Goal: Information Seeking & Learning: Find specific fact

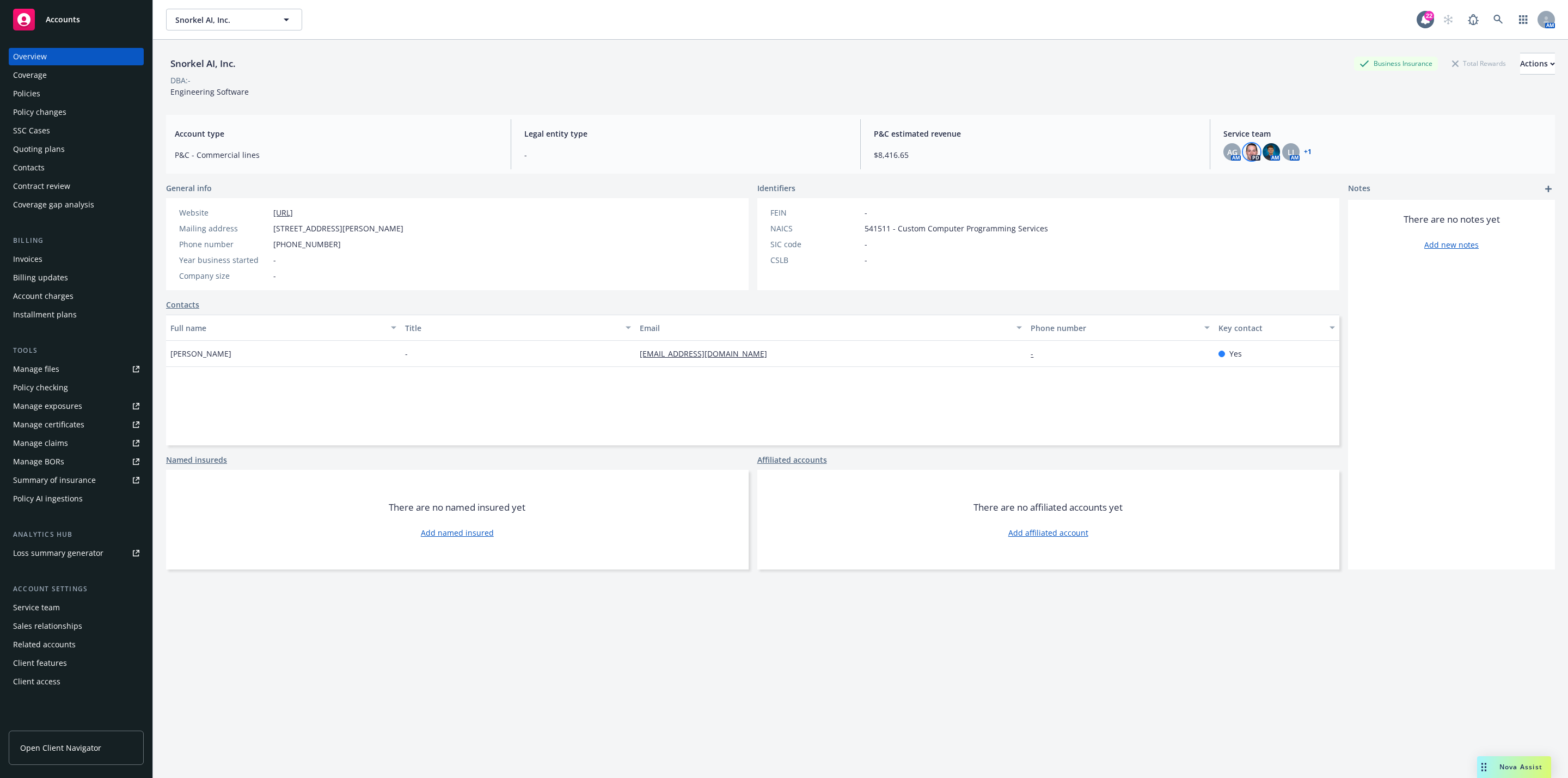
click at [1243, 152] on img at bounding box center [1251, 152] width 18 height 18
click at [1282, 123] on div "Service team AG AM PD AM LI AM + 1" at bounding box center [1385, 144] width 340 height 50
click at [1493, 22] on icon at bounding box center [1498, 19] width 10 height 10
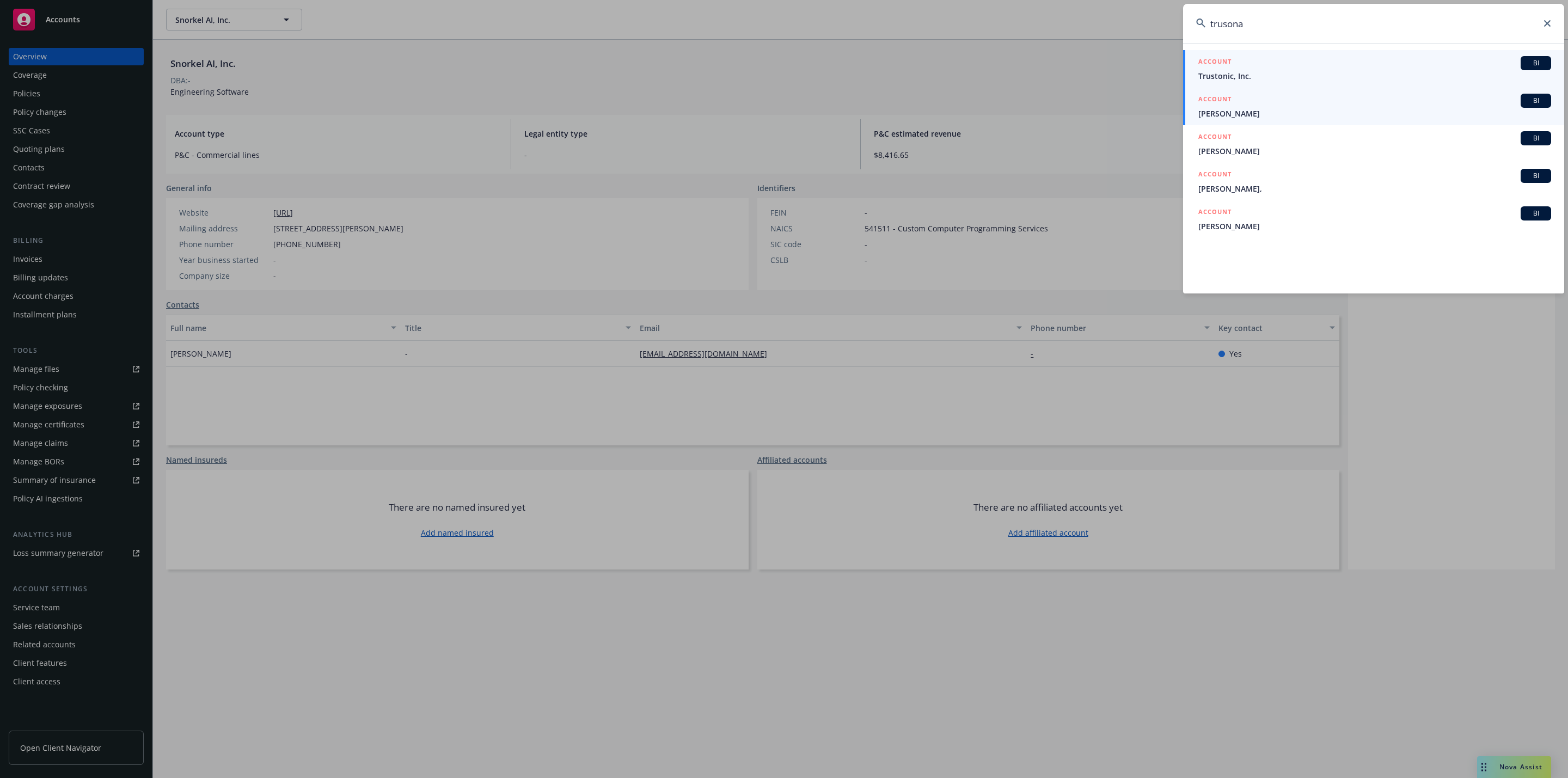
type input "trusona"
click at [1303, 75] on span "Trustonic, Inc." at bounding box center [1375, 75] width 353 height 12
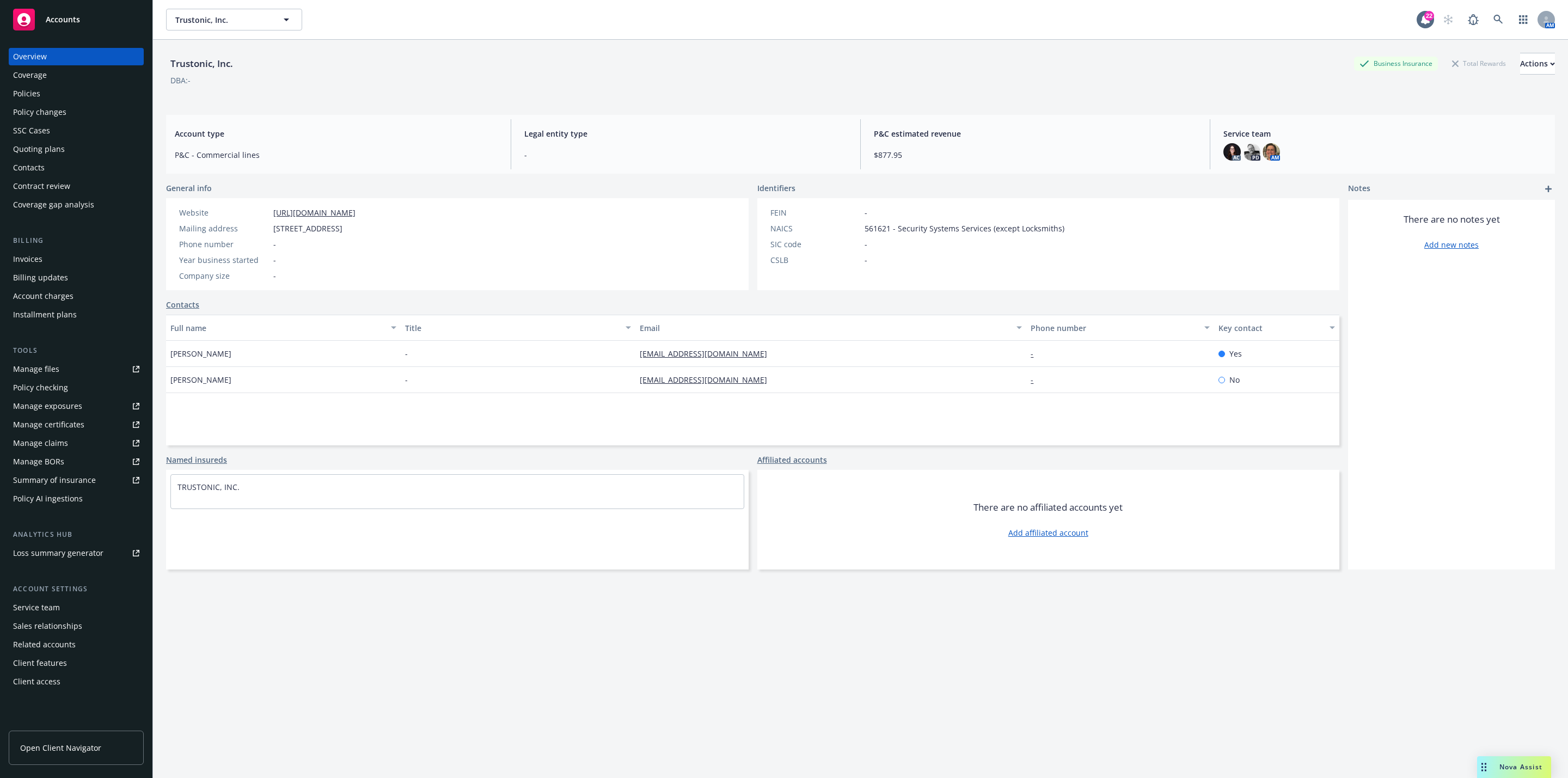
click at [68, 63] on div "Overview" at bounding box center [76, 57] width 127 height 18
click at [69, 93] on div "Policies" at bounding box center [76, 94] width 127 height 18
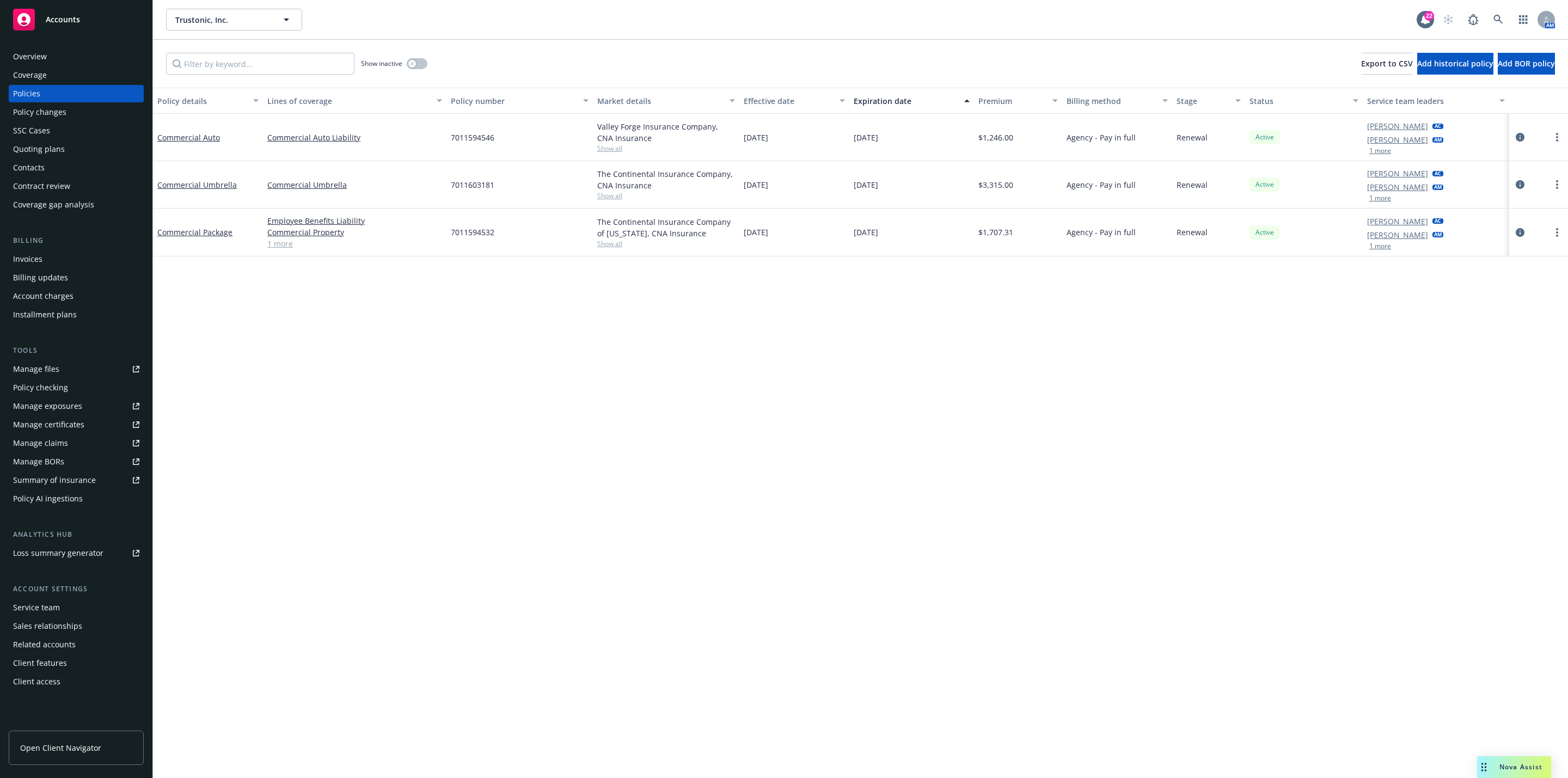
click at [43, 63] on div "Overview" at bounding box center [29, 57] width 33 height 18
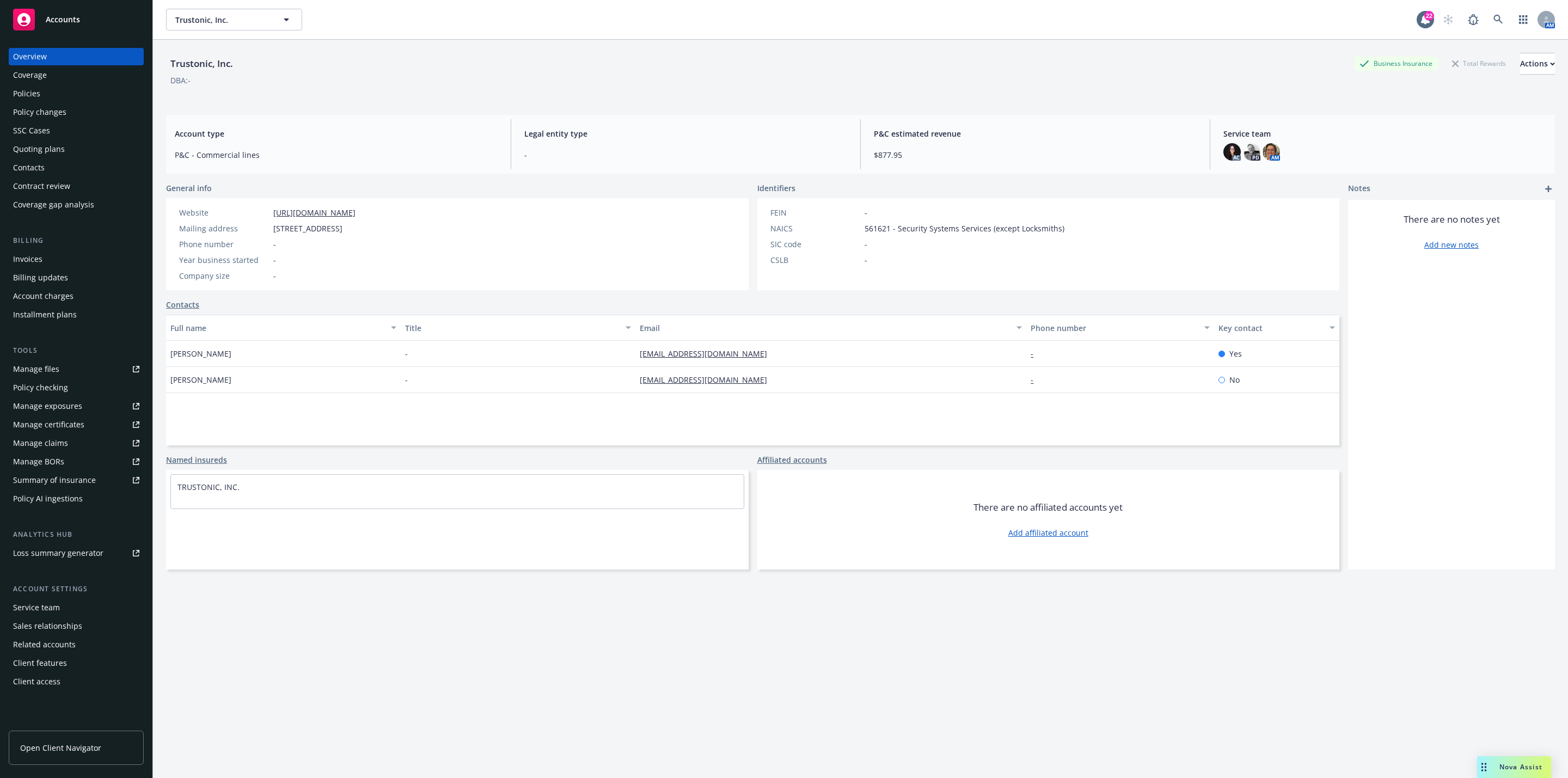
click at [67, 96] on div "Policies" at bounding box center [76, 94] width 127 height 18
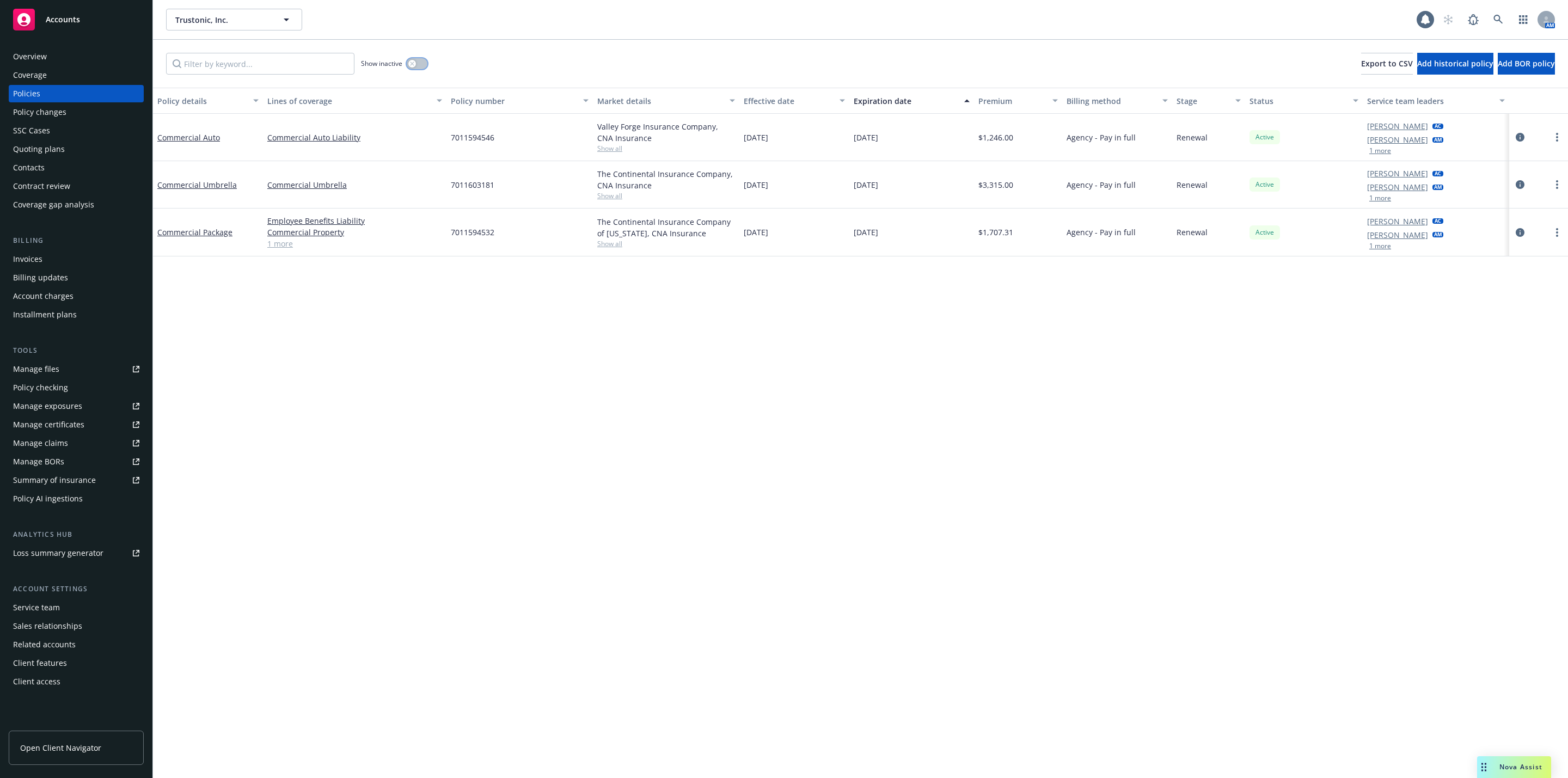
click at [419, 65] on button "button" at bounding box center [417, 64] width 21 height 11
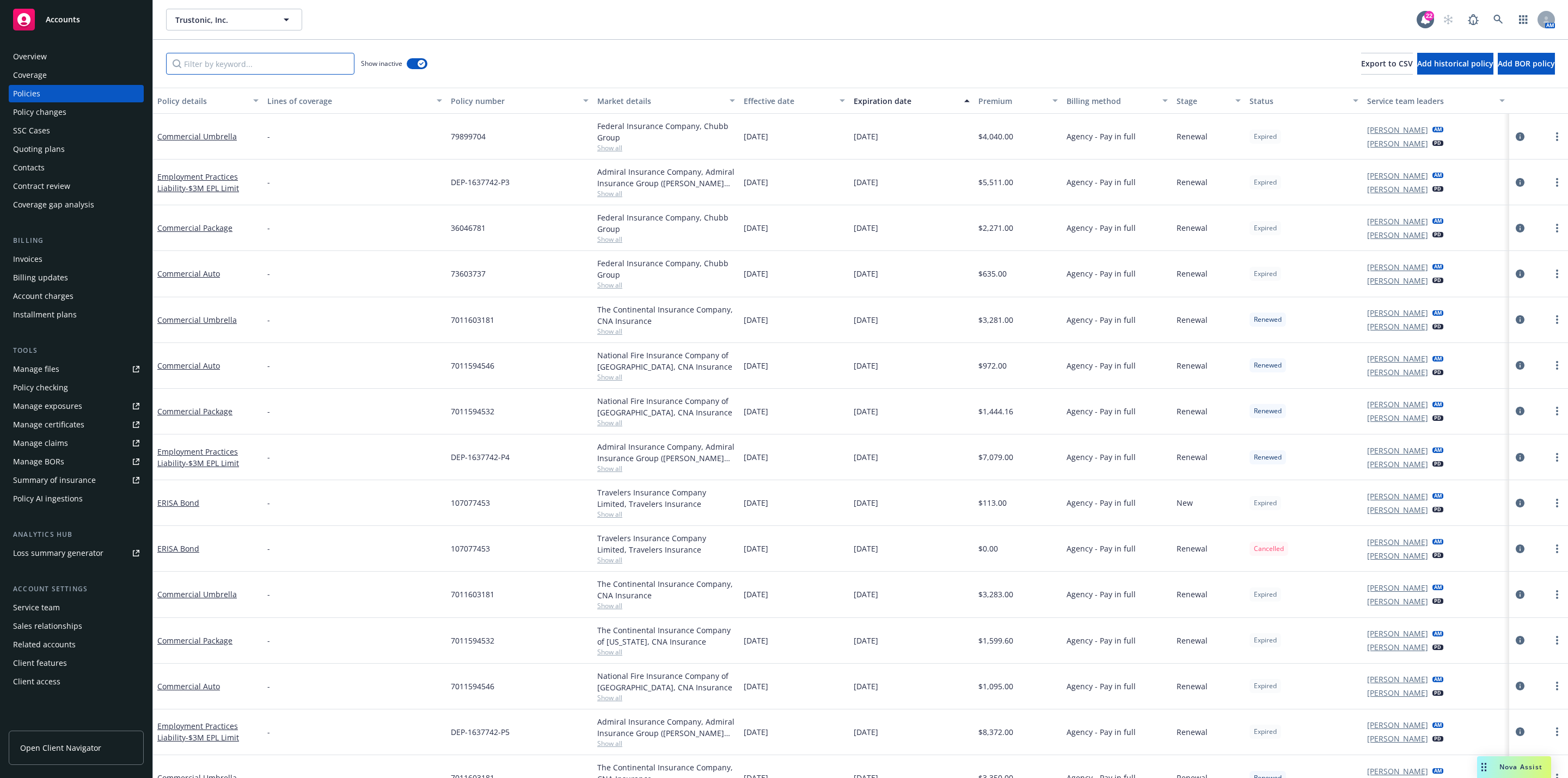
click at [281, 64] on input "Filter by keyword..." at bounding box center [260, 64] width 188 height 22
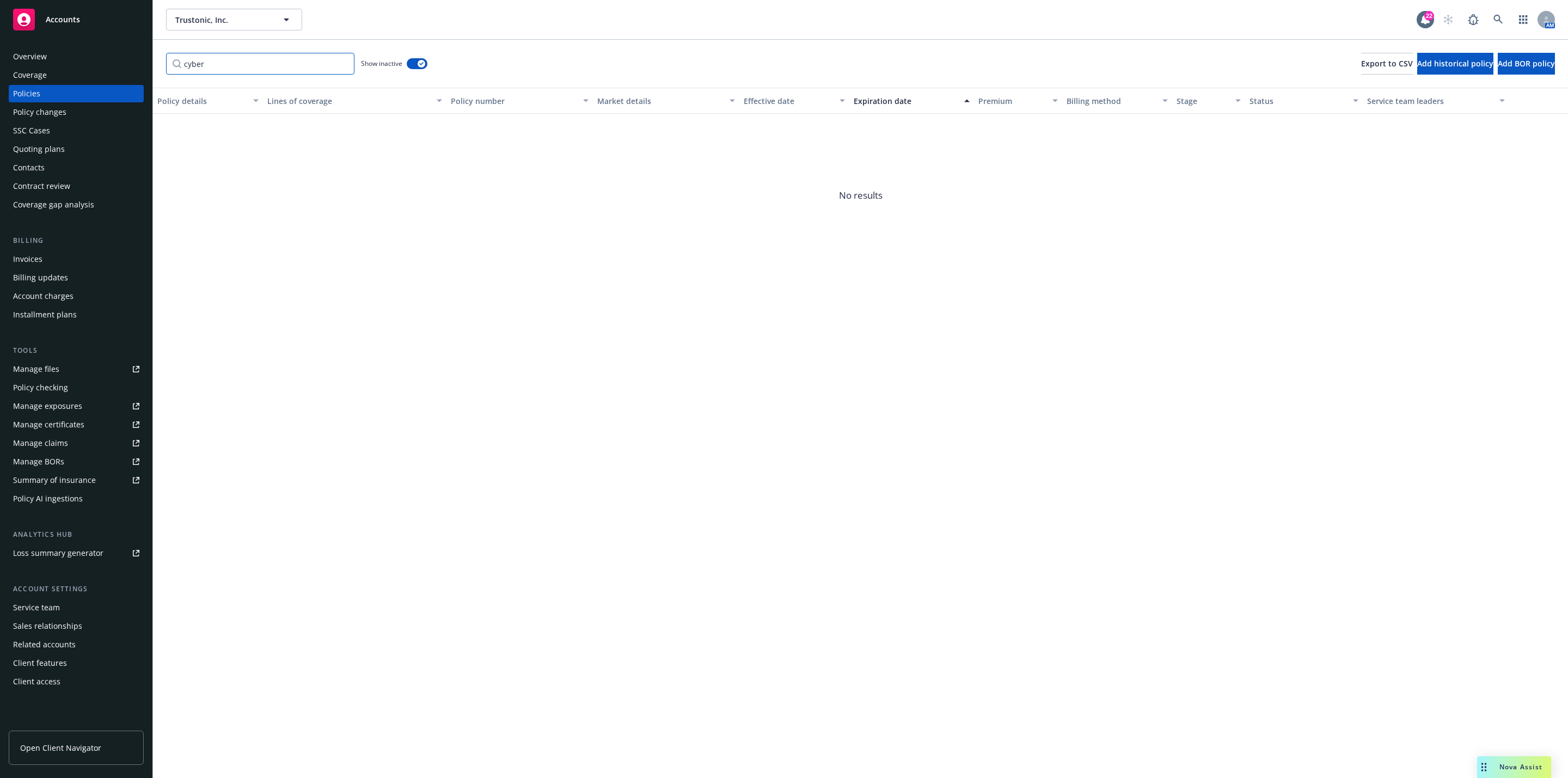
type input "cyber"
click at [405, 61] on div "Show inactive" at bounding box center [394, 64] width 66 height 22
click at [413, 63] on button "button" at bounding box center [417, 64] width 21 height 11
click at [53, 52] on div "Overview" at bounding box center [76, 57] width 127 height 18
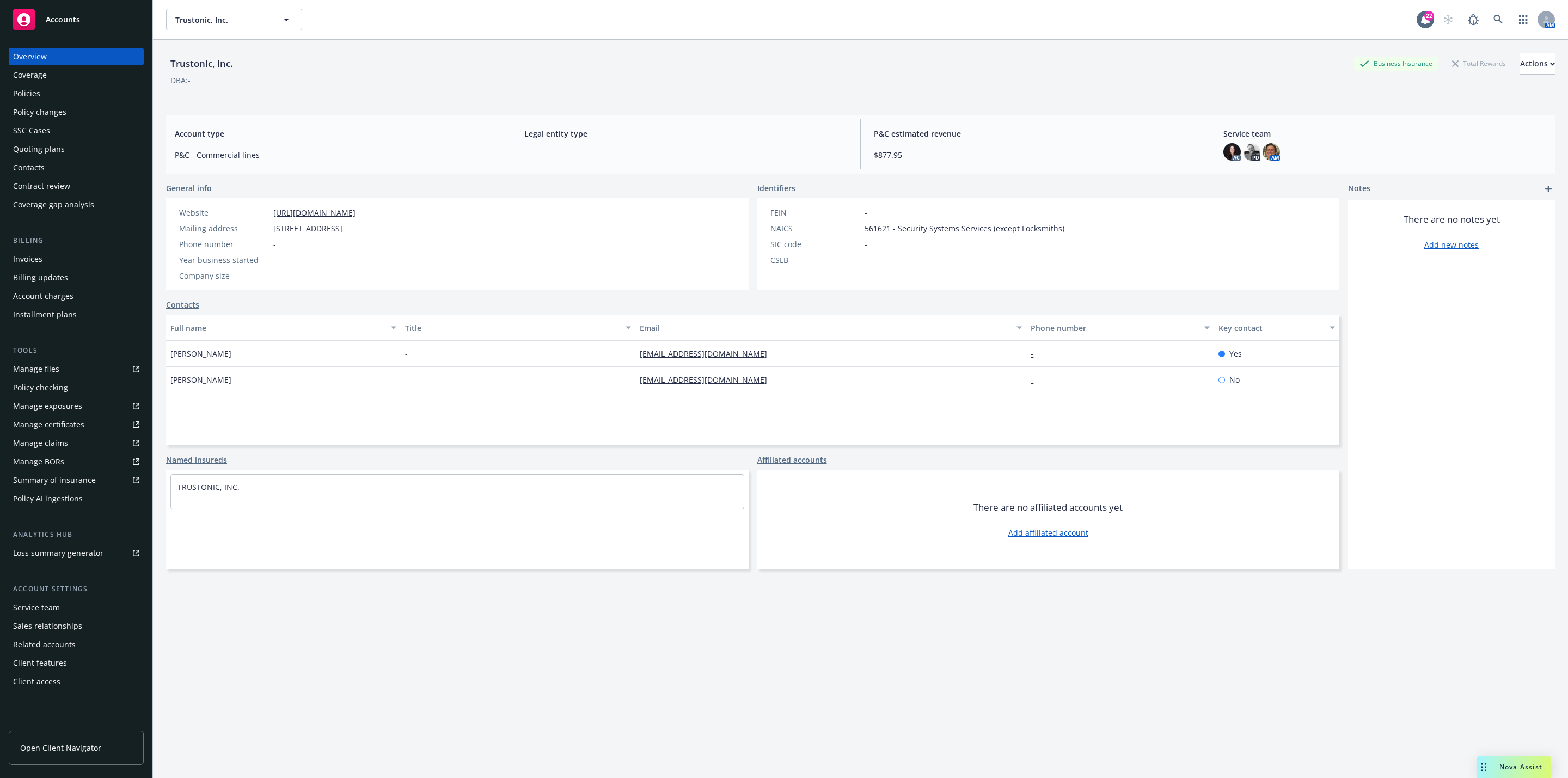
click at [1519, 760] on div "Nova Assist" at bounding box center [1514, 767] width 74 height 22
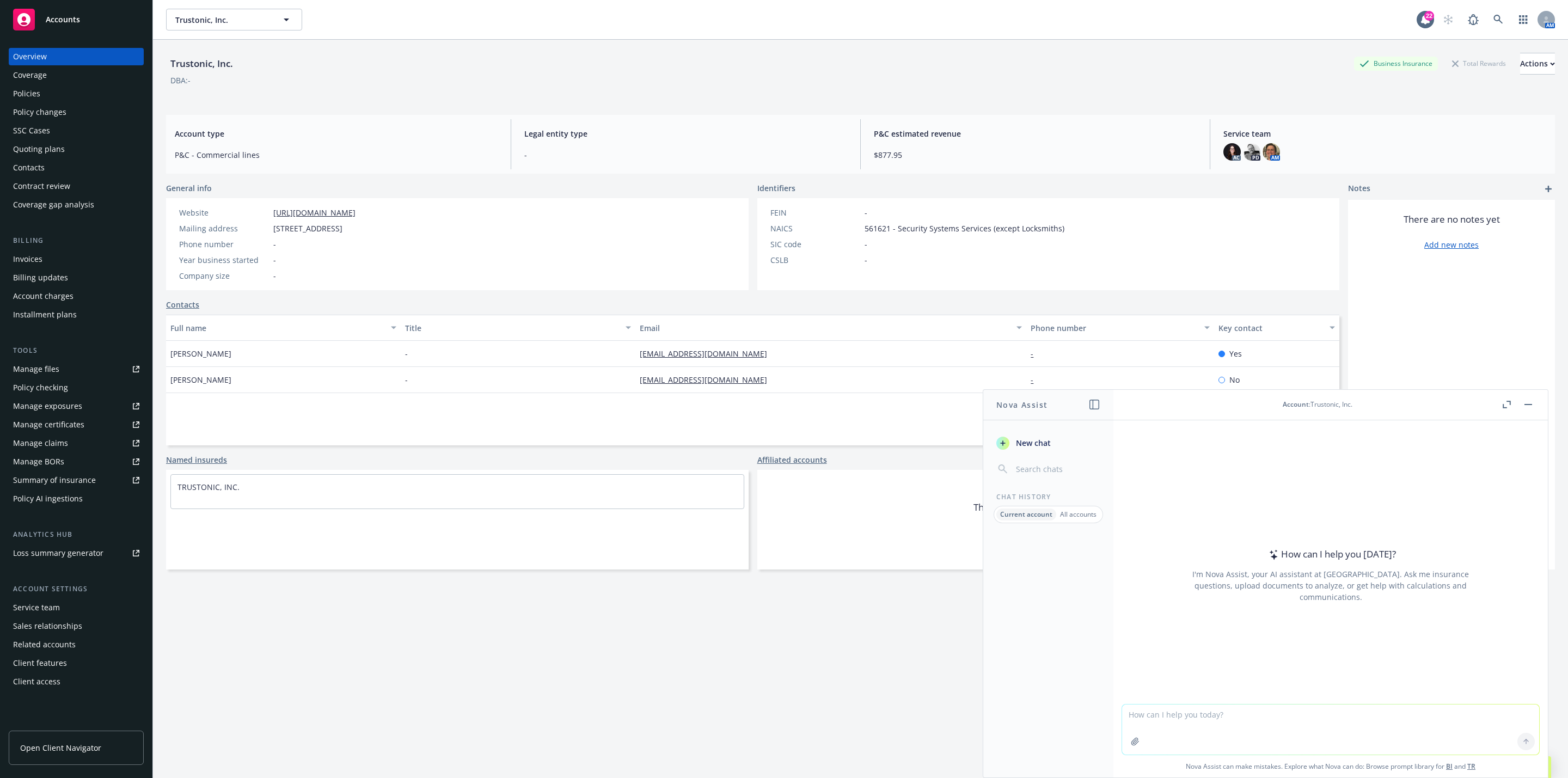
click at [1247, 719] on textarea at bounding box center [1330, 729] width 417 height 50
type textarea "We have a client in"
click at [1493, 23] on icon at bounding box center [1498, 19] width 10 height 10
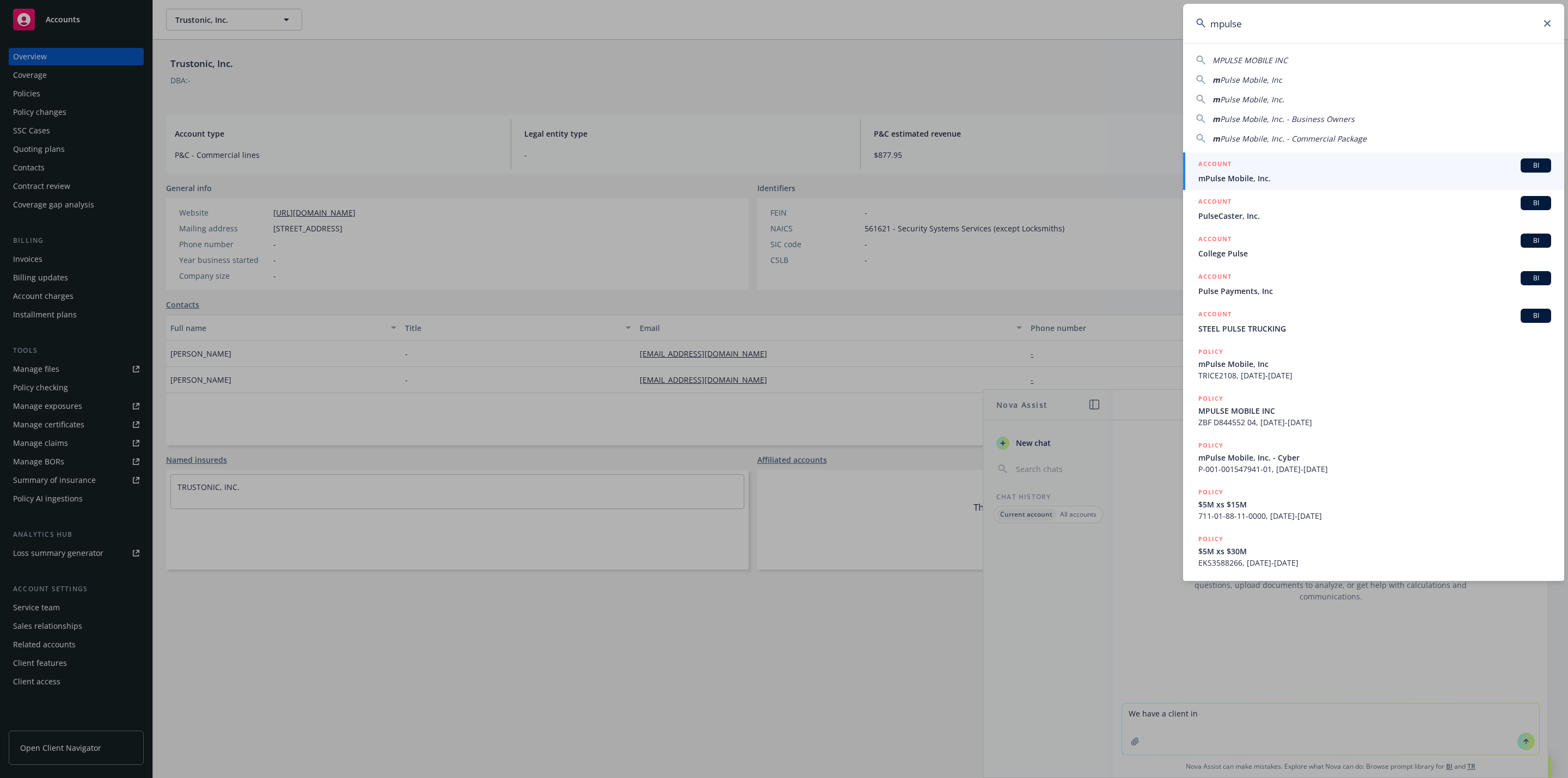
type input "mpulse"
click at [1282, 175] on span "mPulse Mobile, Inc." at bounding box center [1375, 178] width 353 height 12
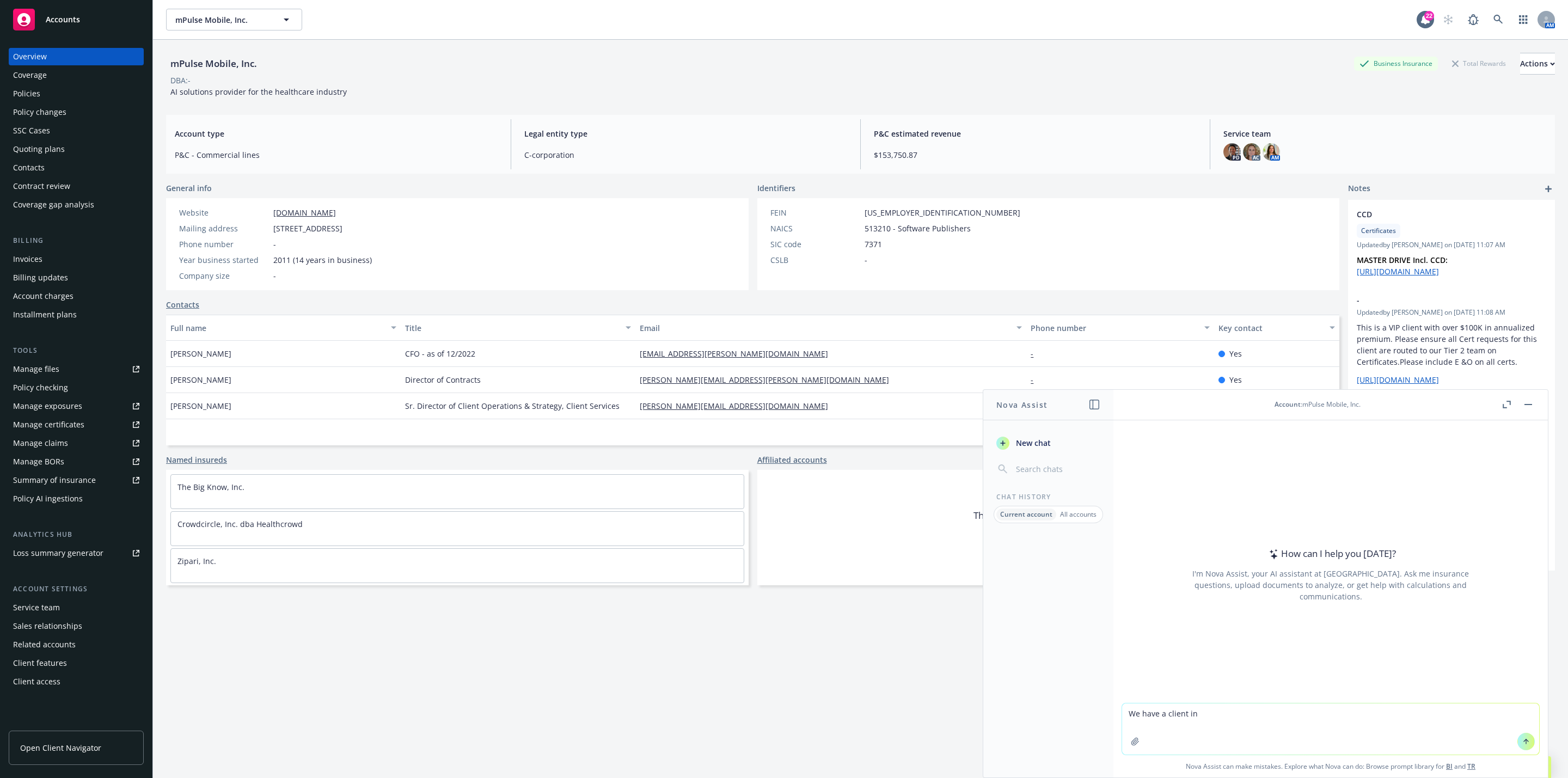
click at [48, 98] on div "Policies" at bounding box center [76, 94] width 127 height 18
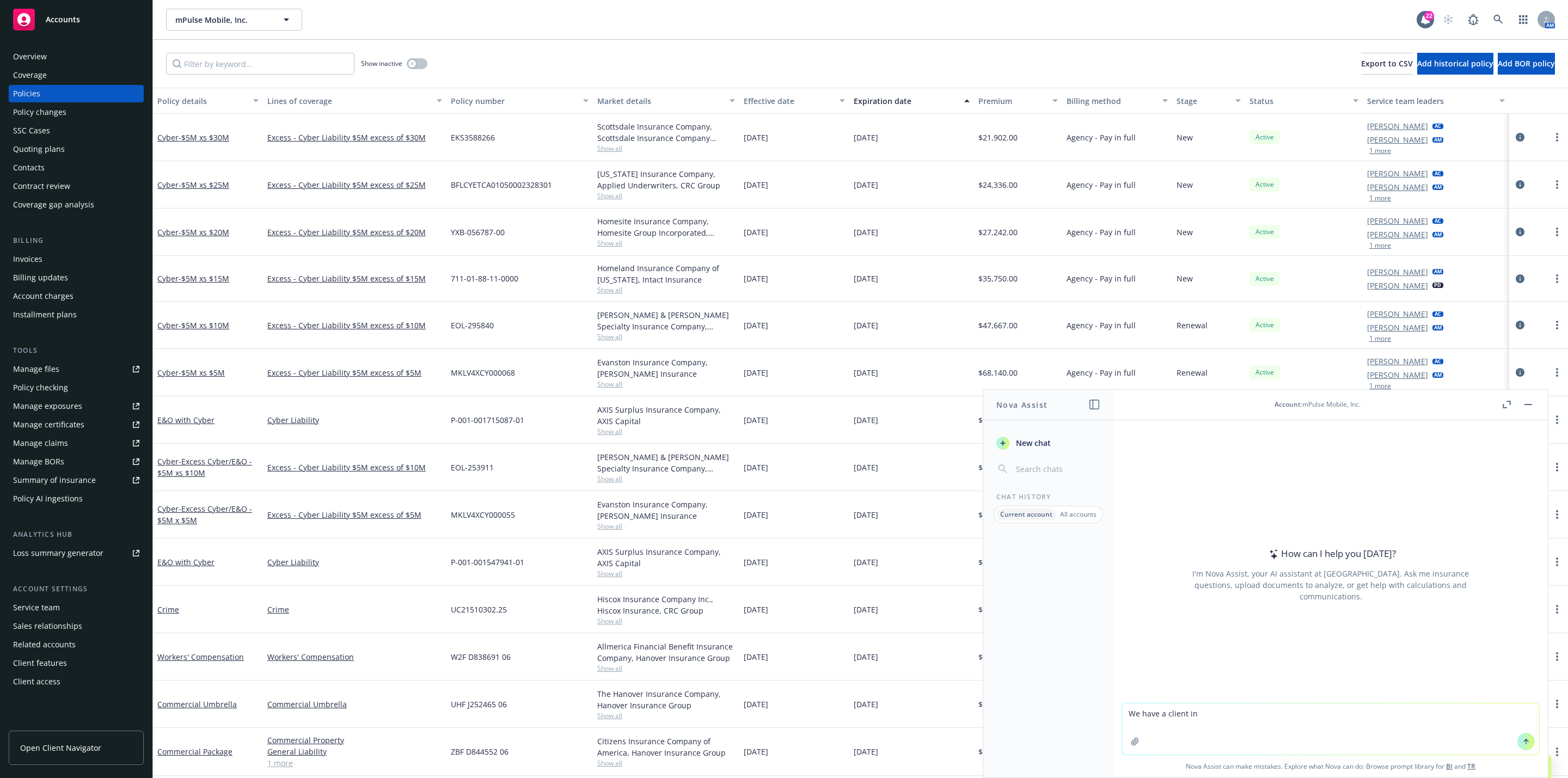
click at [1526, 405] on rect "button" at bounding box center [1528, 405] width 8 height 1
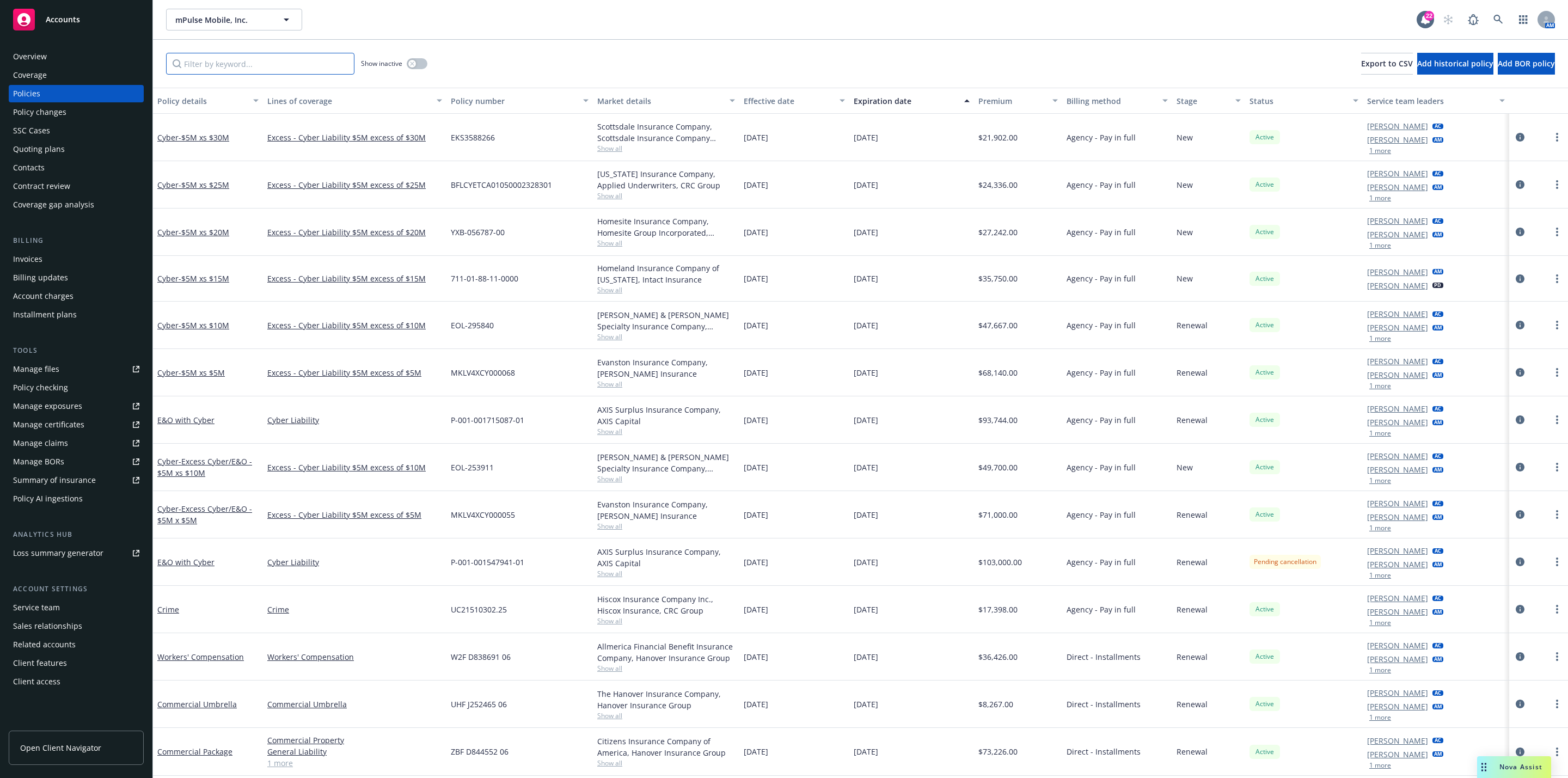
click at [247, 72] on input "Filter by keyword..." at bounding box center [260, 64] width 188 height 22
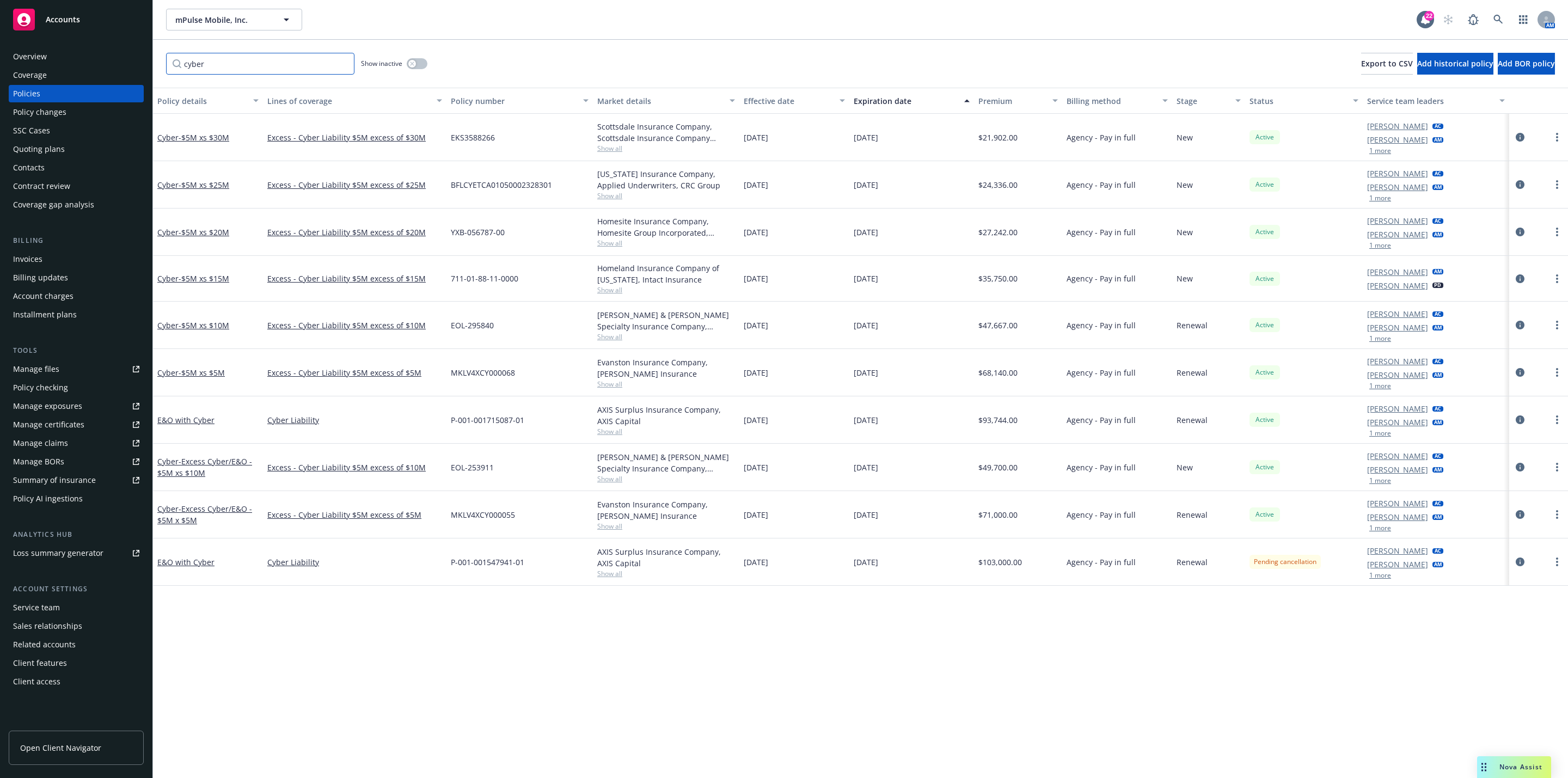
type input "cyber"
drag, startPoint x: 978, startPoint y: 565, endPoint x: 1009, endPoint y: 572, distance: 31.8
click at [1009, 572] on div "$103,000.00" at bounding box center [1018, 562] width 88 height 47
click at [1018, 598] on div "Policy details Lines of coverage Policy number Market details Effective date Ex…" at bounding box center [860, 433] width 1415 height 690
click at [577, 23] on div "mPulse Mobile, Inc. mPulse Mobile, Inc." at bounding box center [791, 19] width 1251 height 22
